Goal: Find specific page/section: Find specific page/section

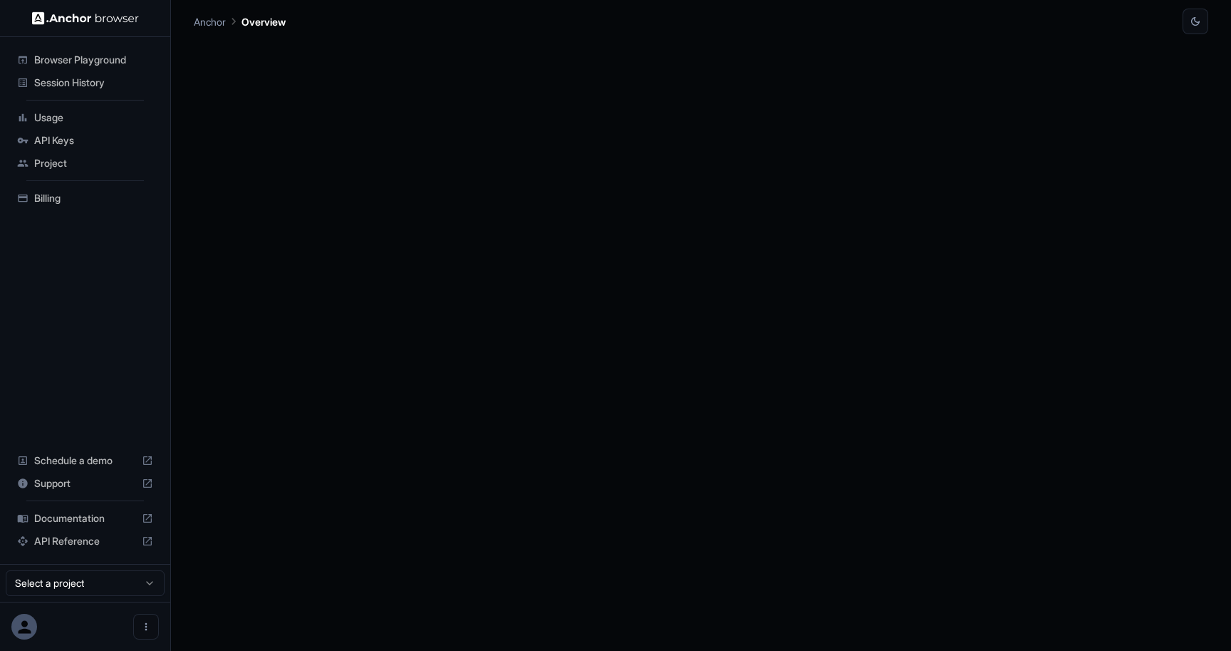
click at [76, 61] on span "Browser Playground" at bounding box center [93, 60] width 119 height 14
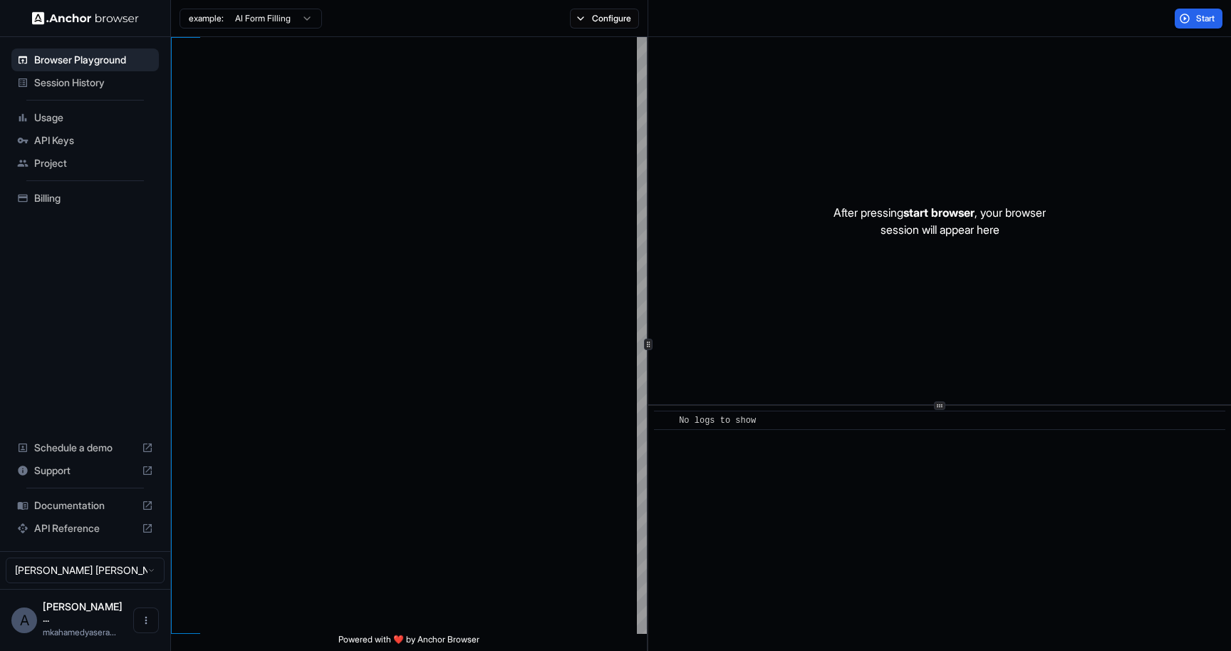
scroll to position [90, 0]
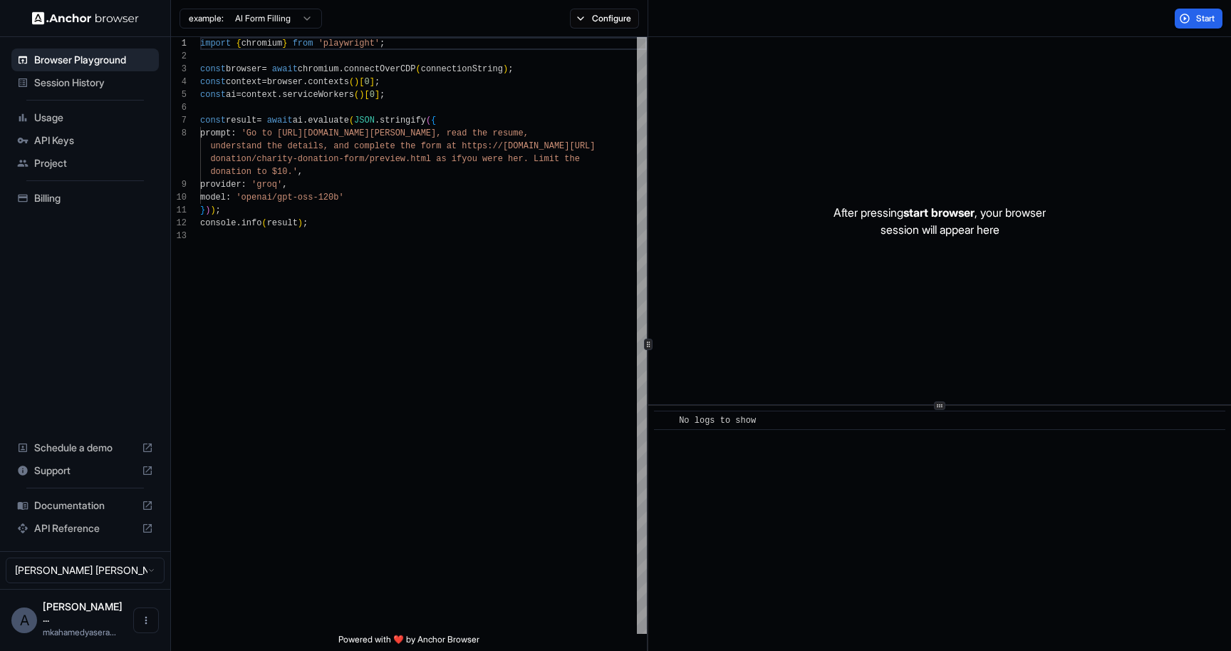
click at [69, 91] on div "Session History" at bounding box center [85, 82] width 148 height 23
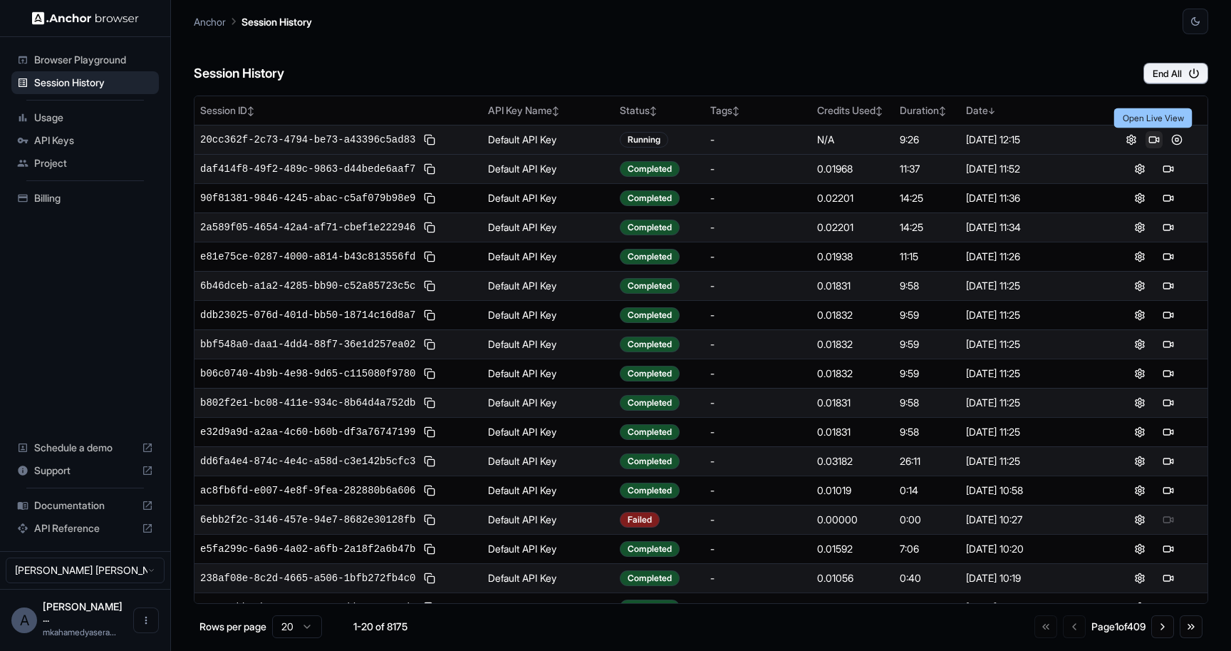
click at [1154, 140] on button at bounding box center [1154, 139] width 17 height 17
click at [110, 55] on span "Browser Playground" at bounding box center [93, 60] width 119 height 14
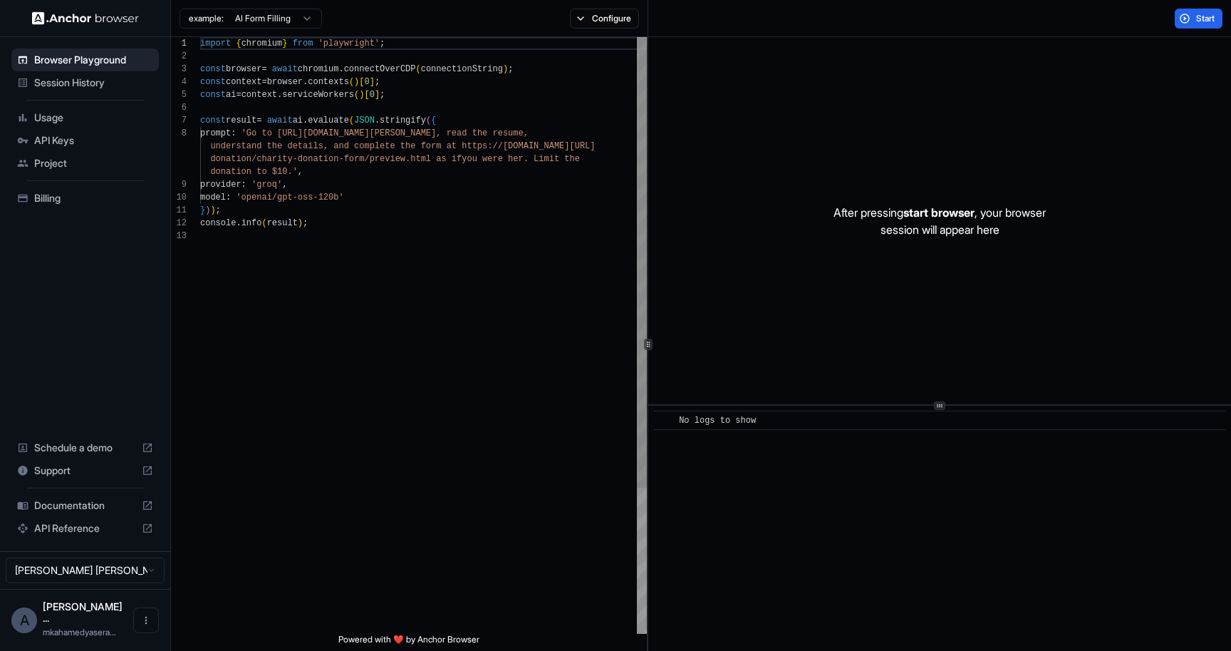
scroll to position [90, 0]
click at [96, 90] on div "Session History" at bounding box center [85, 82] width 148 height 23
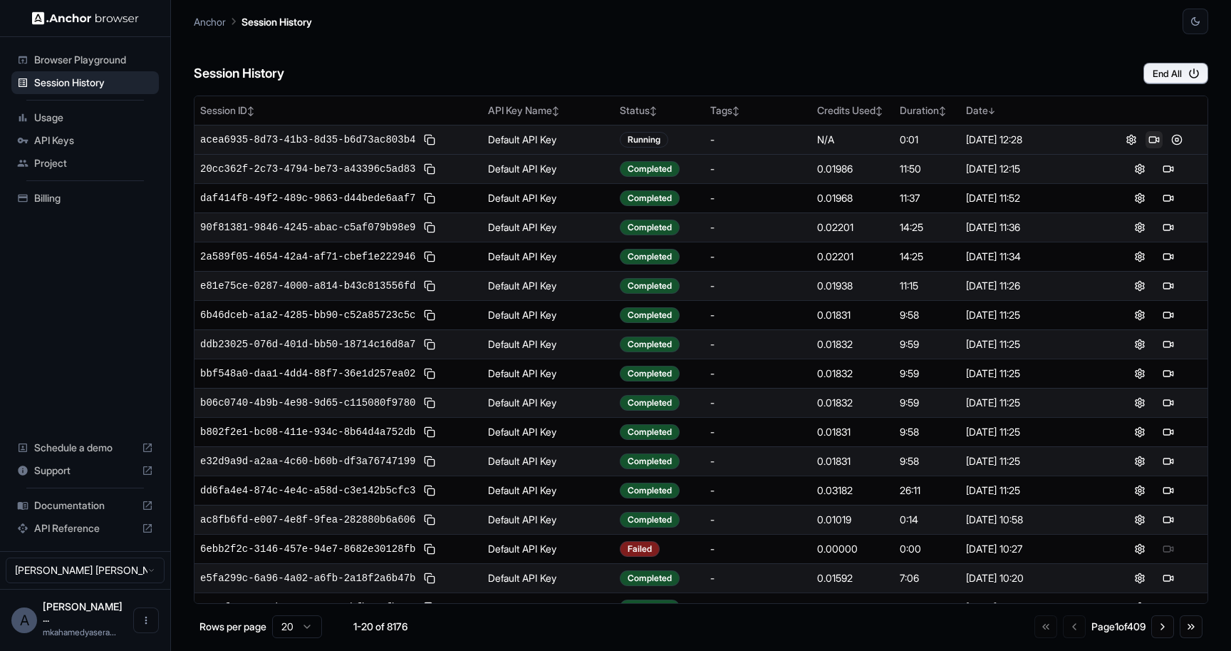
click at [1154, 142] on button at bounding box center [1154, 139] width 17 height 17
